Goal: Task Accomplishment & Management: Complete application form

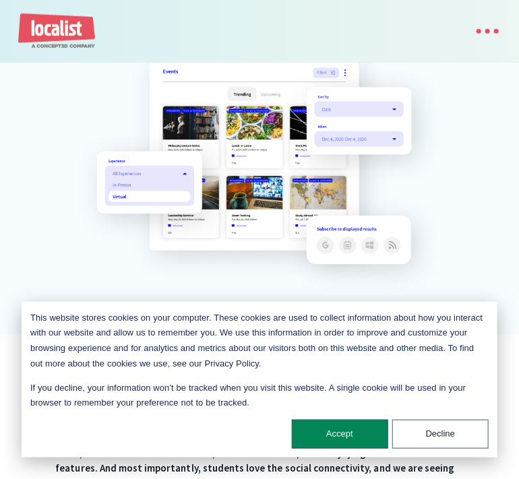
scroll to position [1131, 0]
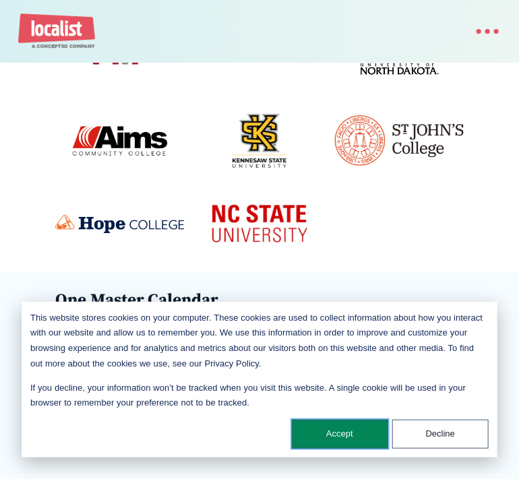
click at [320, 436] on button "Accept" at bounding box center [340, 434] width 96 height 29
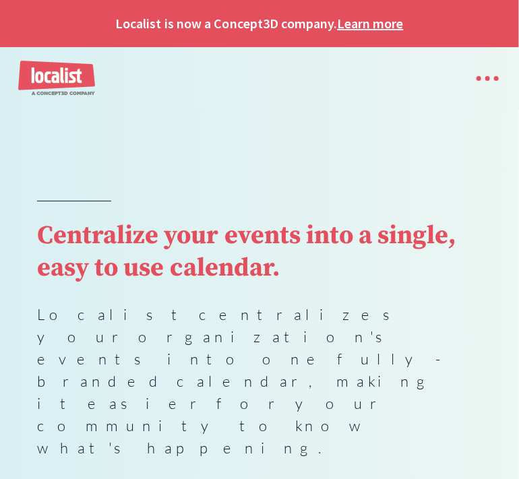
scroll to position [337, 0]
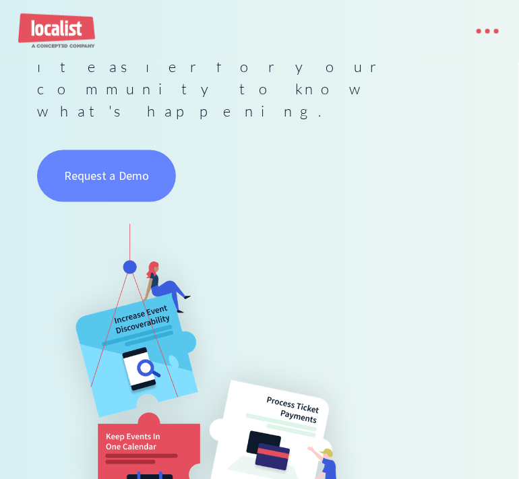
click at [111, 150] on link "Request a Demo" at bounding box center [106, 175] width 139 height 51
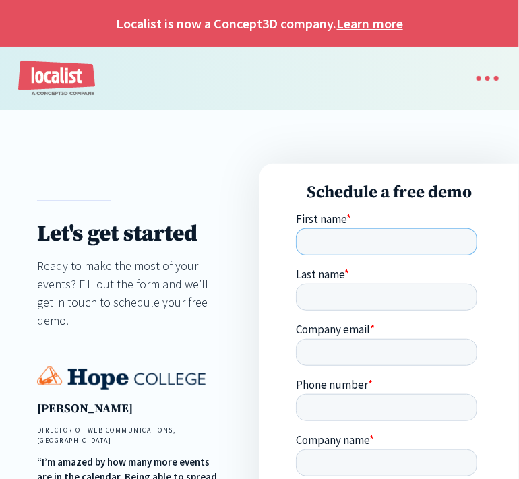
click at [347, 233] on input "First name *" at bounding box center [385, 242] width 181 height 27
type input "[PERSON_NAME]"
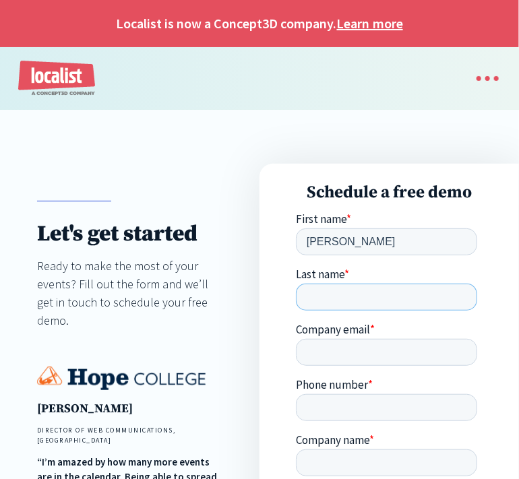
type input "P"
type input "[EMAIL_ADDRESS][DOMAIN_NAME]"
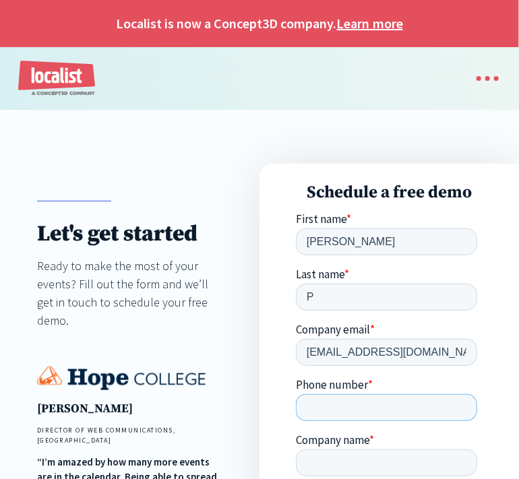
type input "910033064"
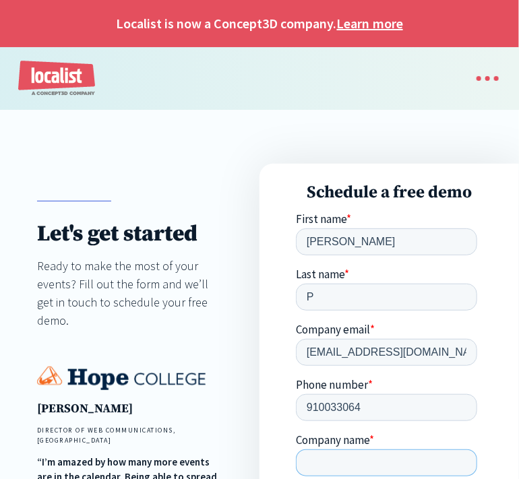
type input "PANGEA GLOBAL EVENTS"
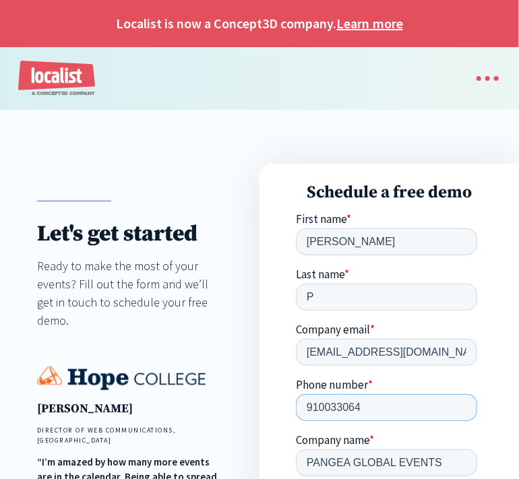
click at [370, 407] on input "910033064" at bounding box center [385, 407] width 181 height 27
drag, startPoint x: 392, startPoint y: 403, endPoint x: 193, endPoint y: 379, distance: 200.3
click html "First name * [PERSON_NAME] Last name * P Company email * [EMAIL_ADDRESS][DOMAIN…"
paste input "[PHONE_NUMBER]"
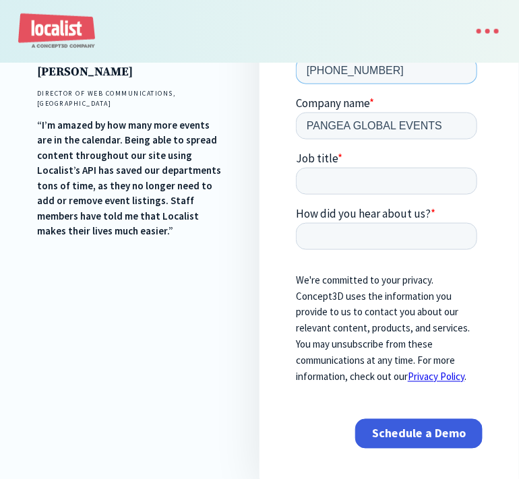
type input "+916300291319"
click at [342, 185] on input "Job title *" at bounding box center [385, 182] width 181 height 27
click at [324, 175] on input "Job title *" at bounding box center [385, 182] width 181 height 27
paste input "PAGES conferences are excited to invite you to the upcoming International Confe…"
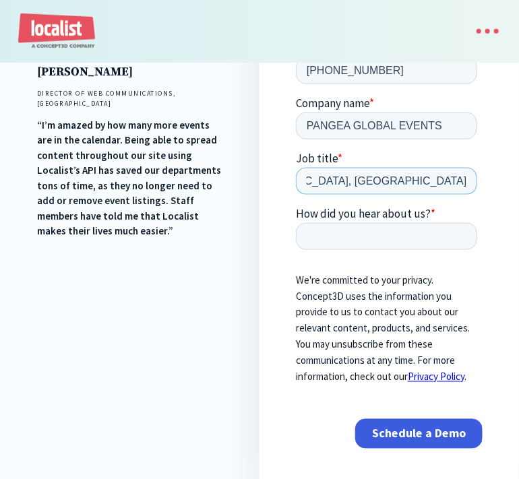
type input "PAGES conferences are excited to invite you to the upcoming International Confe…"
click at [351, 237] on input "How did you hear about us? *" at bounding box center [385, 237] width 181 height 27
paste input "PAGES conferences are excited to invite you to the upcoming International Confe…"
type input "PAGES conferences are excited to invite you to the upcoming International Confe…"
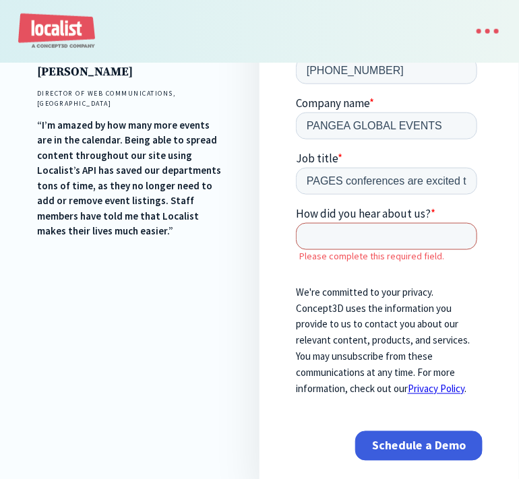
click at [353, 239] on input "How did you hear about us? *" at bounding box center [385, 237] width 181 height 27
paste input "publichealth@pagesconferences.org"
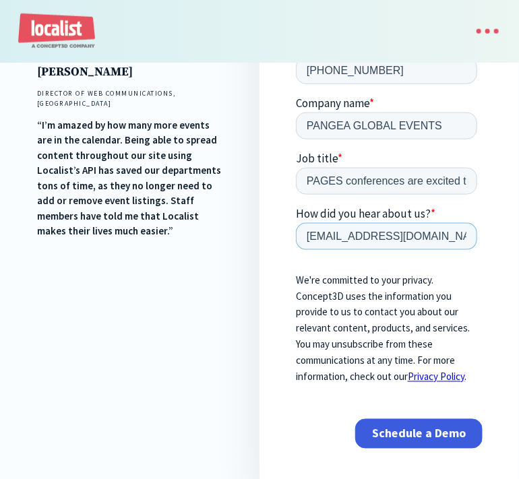
click at [465, 237] on input "publichealth@pagesconferences.org," at bounding box center [385, 237] width 181 height 27
drag, startPoint x: 445, startPoint y: 237, endPoint x: 542, endPoint y: 239, distance: 97.1
click html "First name * Jyothsna Last name * P Company email * publichealth@pagesconferenc…"
click at [472, 237] on input "publichealth@pagesconferences.org," at bounding box center [385, 237] width 181 height 27
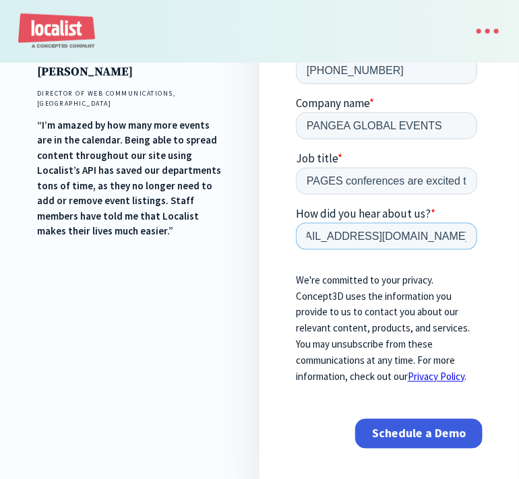
paste input "+916300291319"
type input "publichealth@pagesconferences.org, +916300291319"
click at [419, 436] on input "Schedule a Demo" at bounding box center [418, 435] width 127 height 30
